Goal: Information Seeking & Learning: Learn about a topic

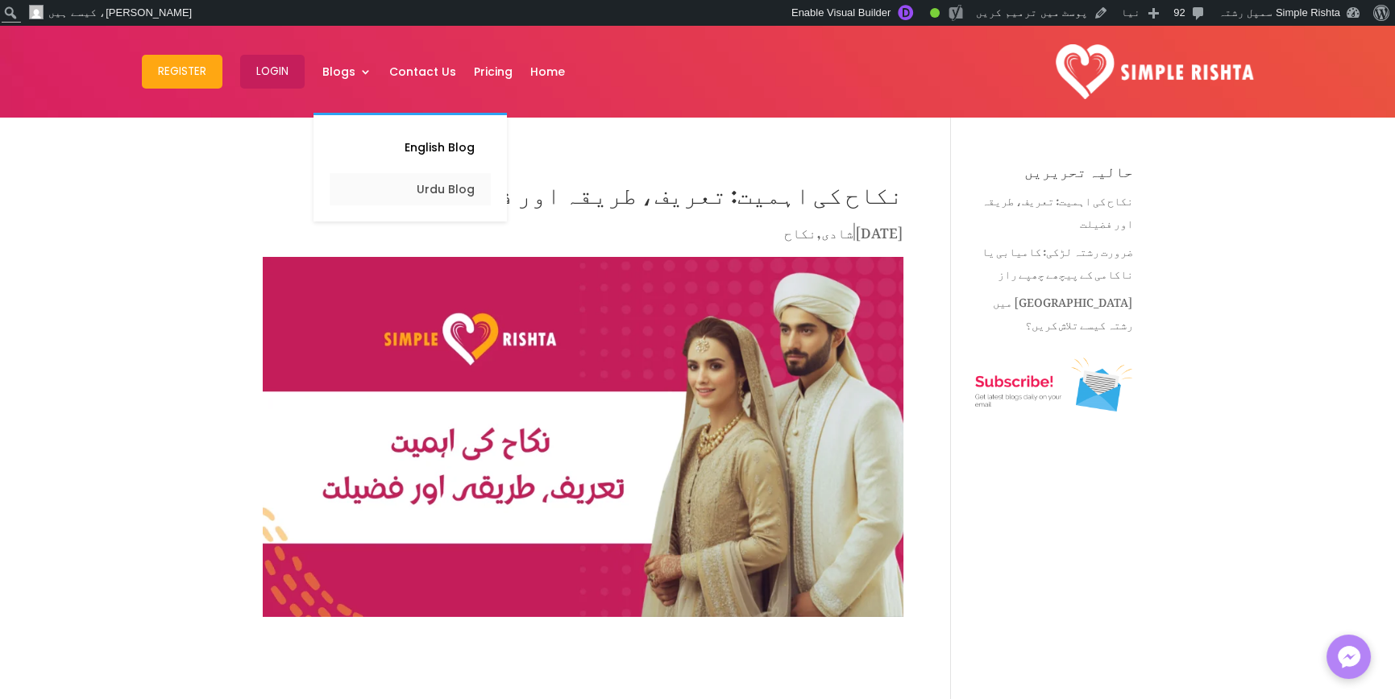
click at [443, 189] on link "Urdu Blog" at bounding box center [410, 189] width 161 height 32
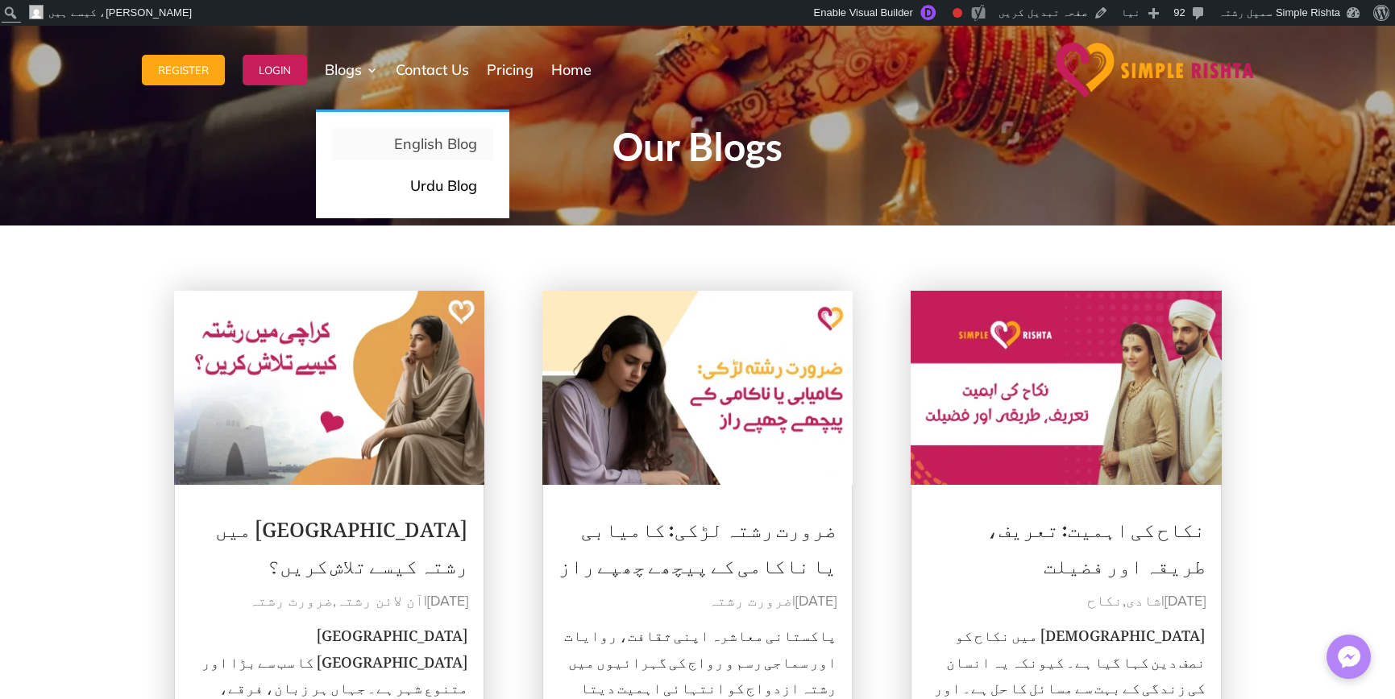
click at [438, 151] on p "English Blog" at bounding box center [412, 144] width 129 height 23
